Goal: Subscribe to service/newsletter

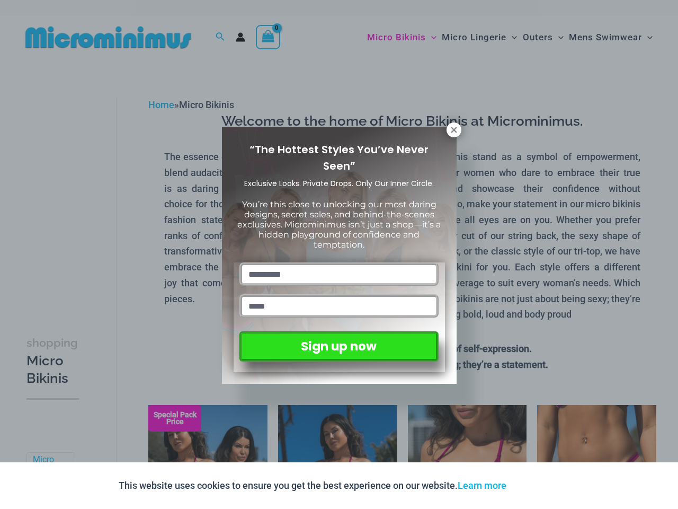
click at [339, 262] on input "text" at bounding box center [338, 273] width 199 height 23
click at [539, 485] on button "Accept" at bounding box center [536, 485] width 45 height 25
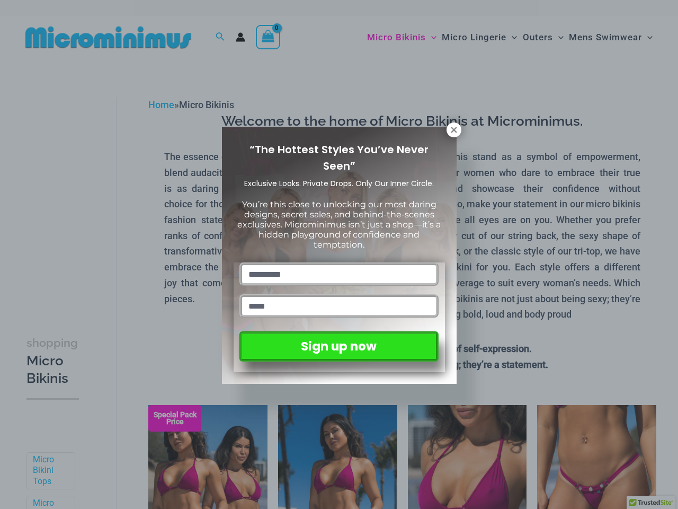
click at [339, 262] on input "text" at bounding box center [338, 273] width 199 height 23
click at [454, 130] on icon at bounding box center [454, 130] width 6 height 6
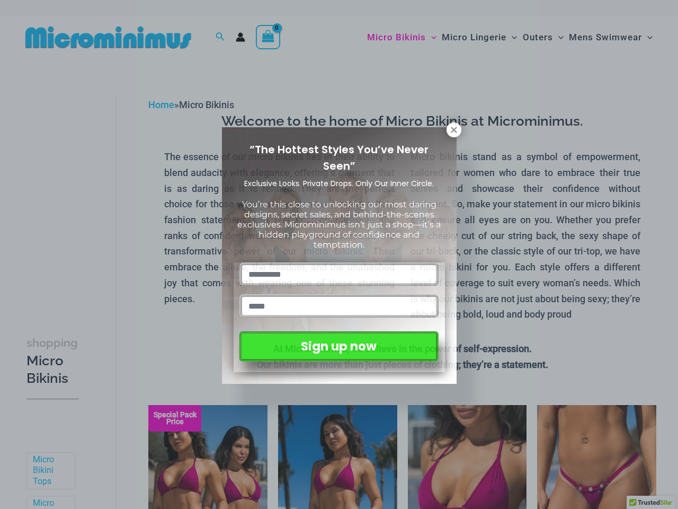
click at [454, 130] on icon at bounding box center [454, 130] width 6 height 6
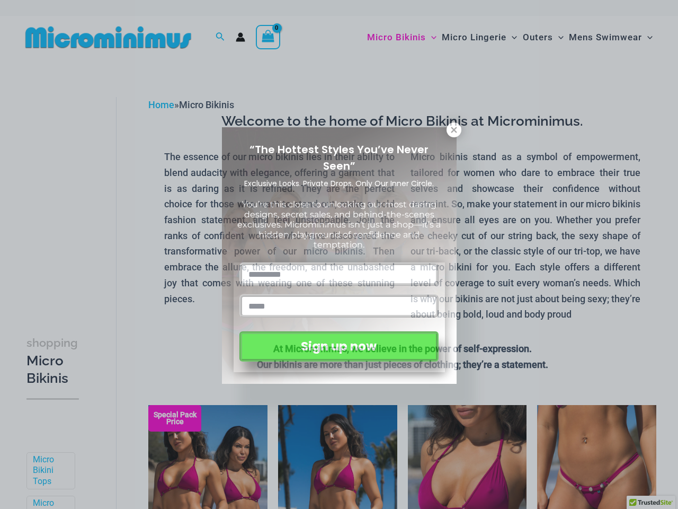
click at [453, 129] on icon at bounding box center [454, 130] width 6 height 6
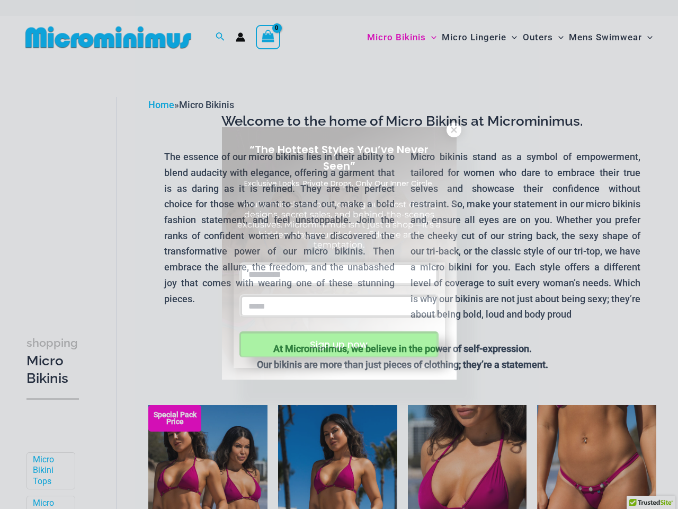
click at [339, 344] on button "Sign up now" at bounding box center [338, 344] width 199 height 26
